Goal: Information Seeking & Learning: Find specific page/section

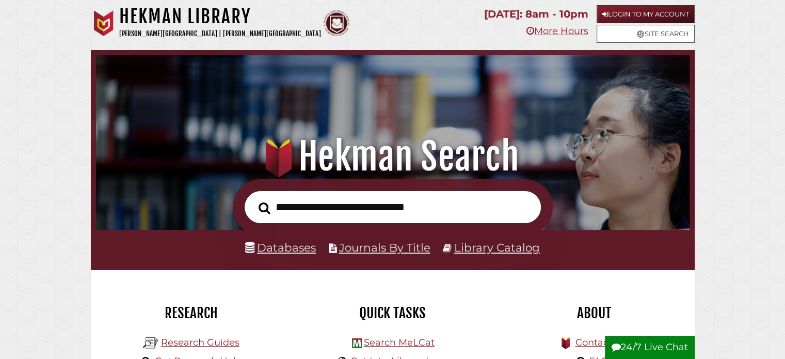
scroll to position [196, 588]
click at [319, 212] on input "text" at bounding box center [392, 207] width 297 height 34
type input "**********"
click at [253, 199] on button "Search" at bounding box center [264, 208] width 22 height 18
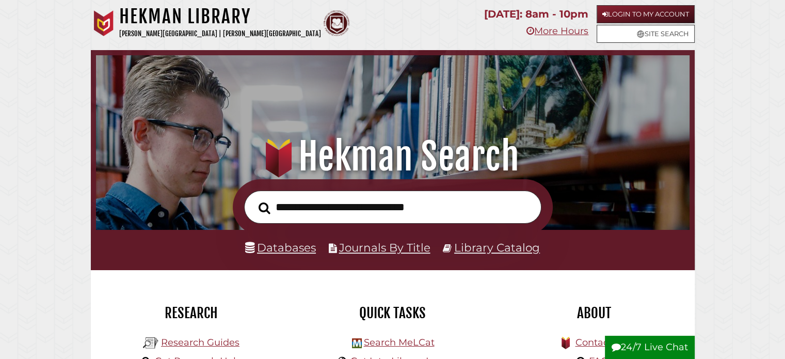
scroll to position [196, 588]
click at [289, 249] on link "Databases" at bounding box center [280, 246] width 71 height 13
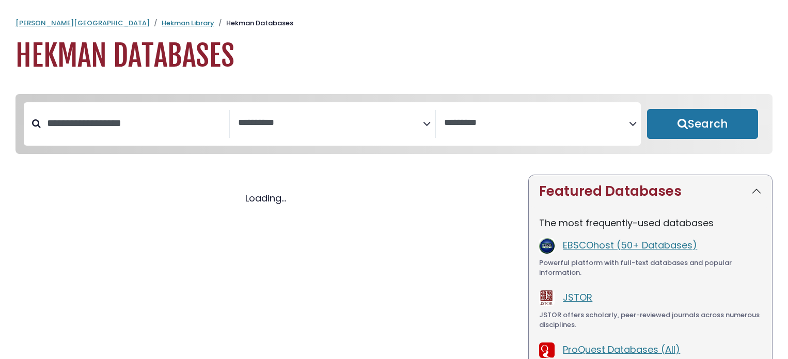
select select "Database Subject Filter"
select select "Database Vendors Filter"
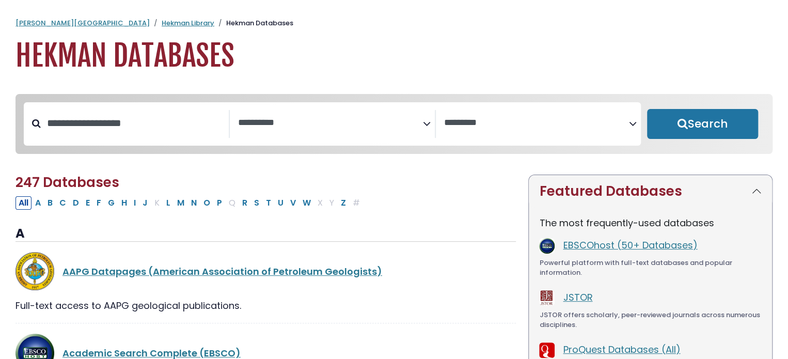
select select "Database Subject Filter"
select select "Database Vendors Filter"
click at [155, 124] on input "Search database by title or keyword" at bounding box center [135, 123] width 188 height 17
type input "*****"
click at [647, 109] on button "Search" at bounding box center [702, 124] width 111 height 30
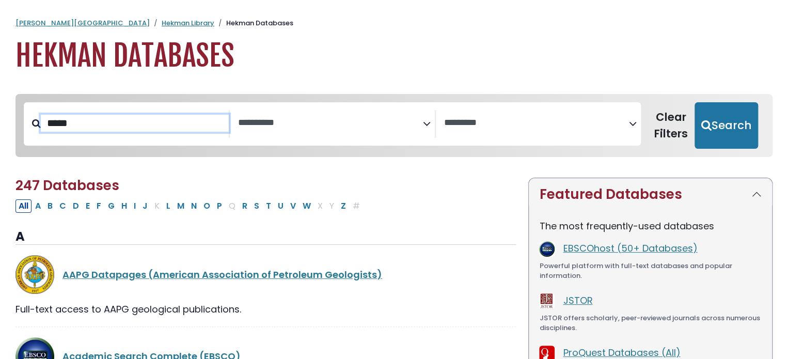
select select "Database Subject Filter"
select select "Database Vendors Filter"
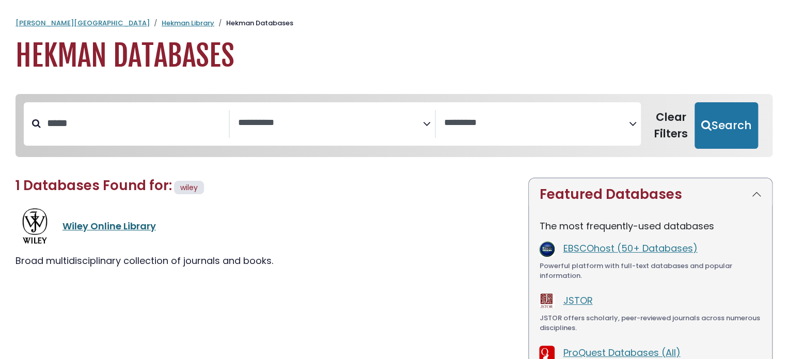
click at [132, 223] on link "Wiley Online Library" at bounding box center [108, 225] width 93 height 13
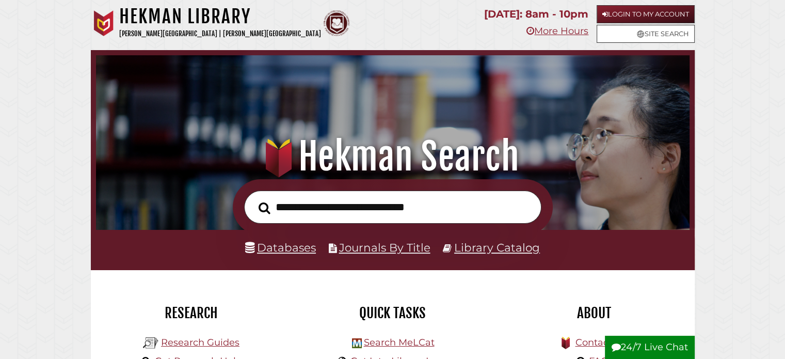
scroll to position [196, 588]
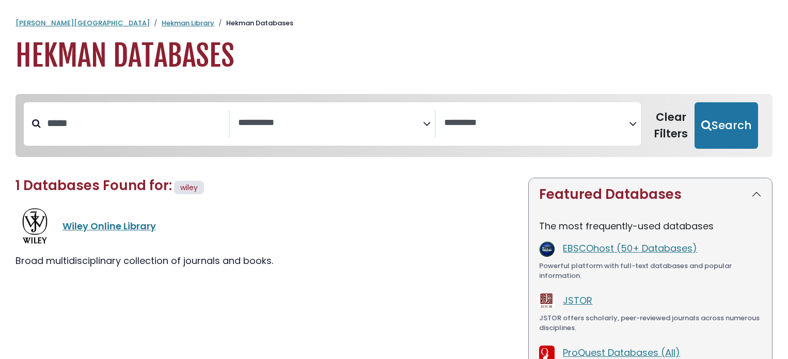
select select "Database Subject Filter"
select select "Database Vendors Filter"
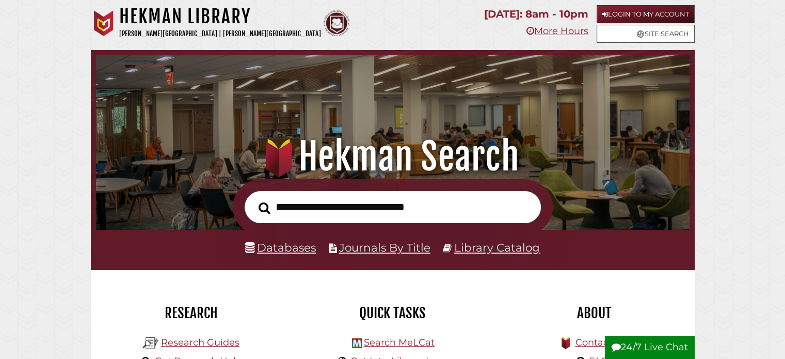
scroll to position [196, 588]
click at [431, 204] on input "text" at bounding box center [392, 207] width 297 height 34
type input "**********"
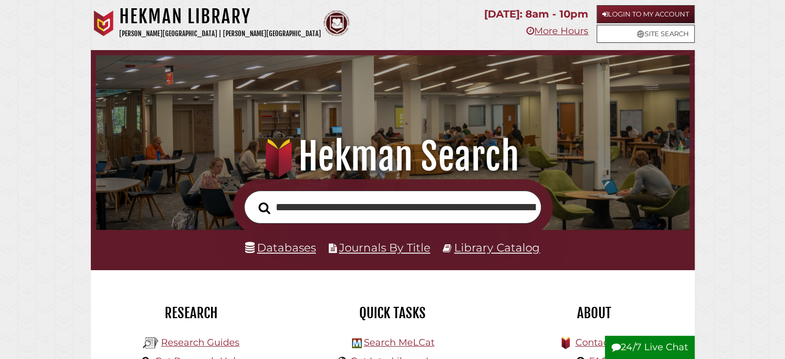
click at [253, 199] on button "Search" at bounding box center [264, 208] width 22 height 18
